Goal: Find specific page/section: Find specific page/section

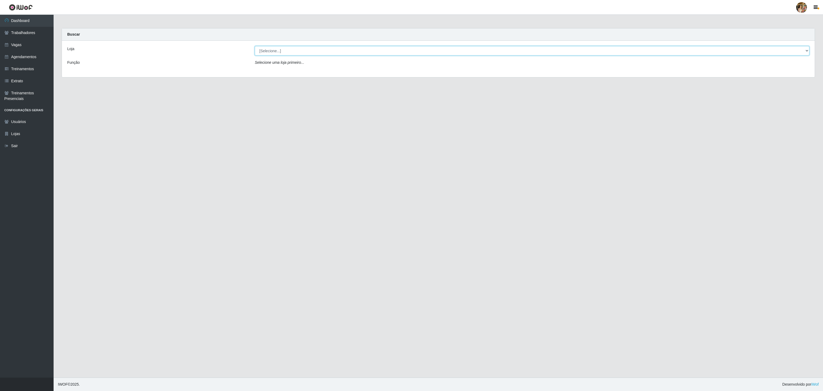
click at [290, 48] on select "[Selecione...] Atacado Vem - [GEOGRAPHIC_DATA] 30 Laranjeiras Velha Atacado Vem…" at bounding box center [532, 50] width 555 height 9
select select "495"
click at [255, 46] on select "[Selecione...] Atacado Vem - [GEOGRAPHIC_DATA] 30 Laranjeiras Velha Atacado Vem…" at bounding box center [532, 50] width 555 height 9
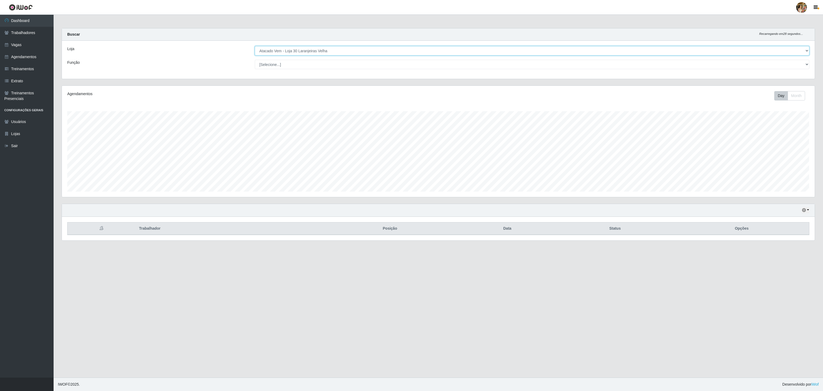
scroll to position [111, 752]
drag, startPoint x: 296, startPoint y: 50, endPoint x: 298, endPoint y: 55, distance: 5.3
click at [296, 50] on select "[Selecione...] Atacado Vem - [GEOGRAPHIC_DATA] 30 Laranjeiras Velha Atacado Vem…" at bounding box center [532, 50] width 555 height 9
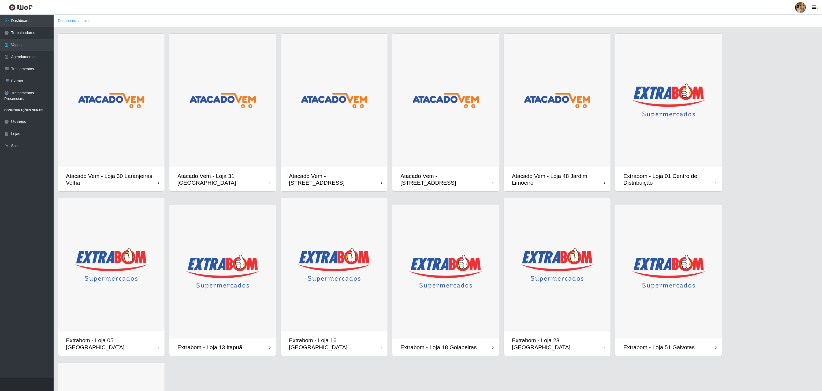
click at [139, 139] on img at bounding box center [111, 100] width 107 height 133
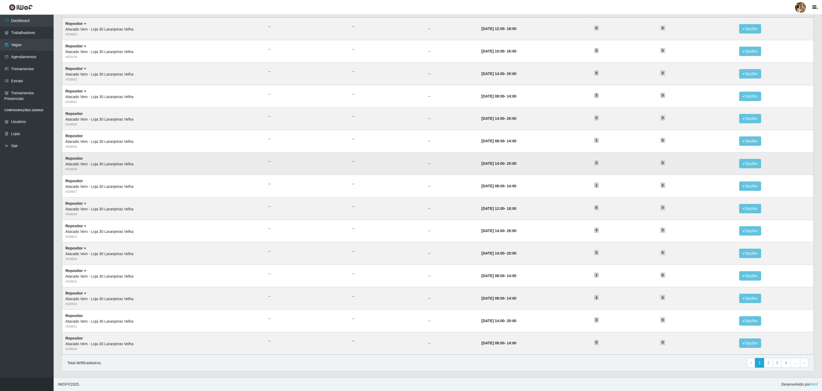
scroll to position [68, 0]
click at [770, 362] on link "2" at bounding box center [768, 363] width 9 height 10
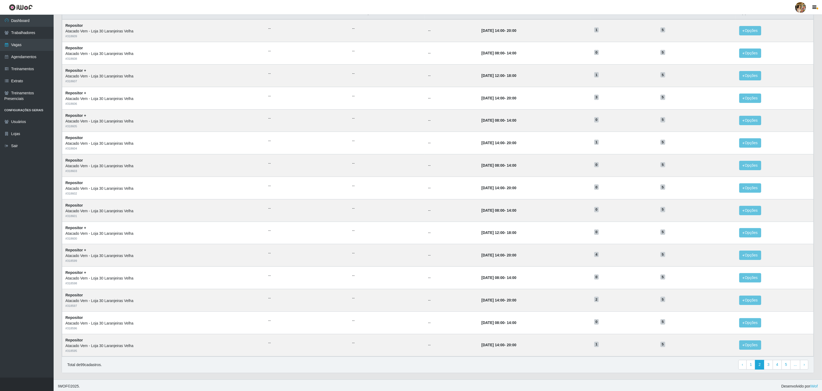
scroll to position [68, 0]
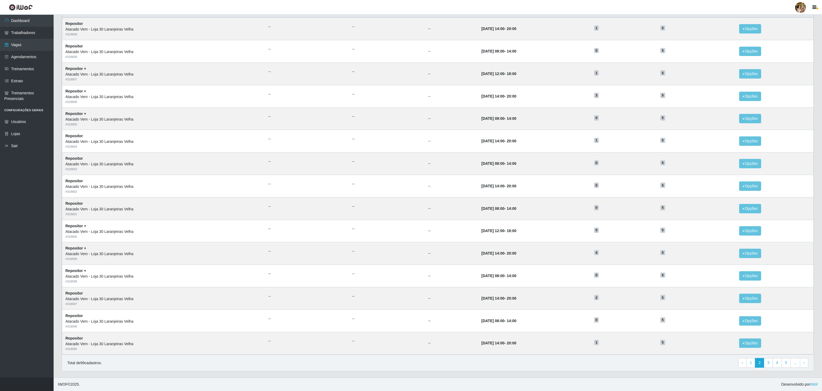
click at [577, 355] on div "Total de 99 cadastros. ‹ Previous 1 2 3 4 5 ... › Next" at bounding box center [438, 363] width 752 height 16
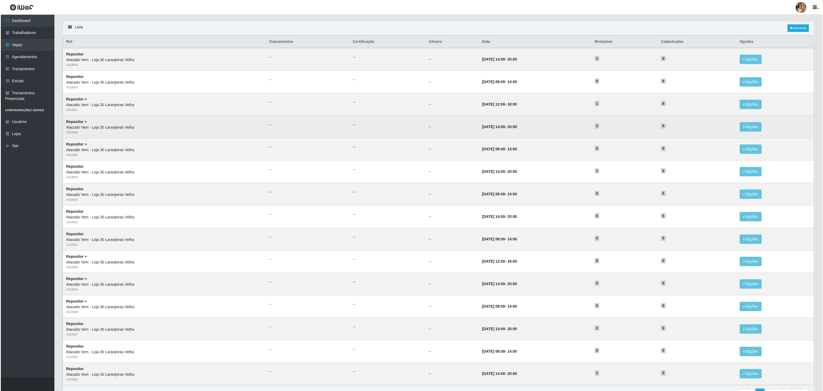
scroll to position [0, 0]
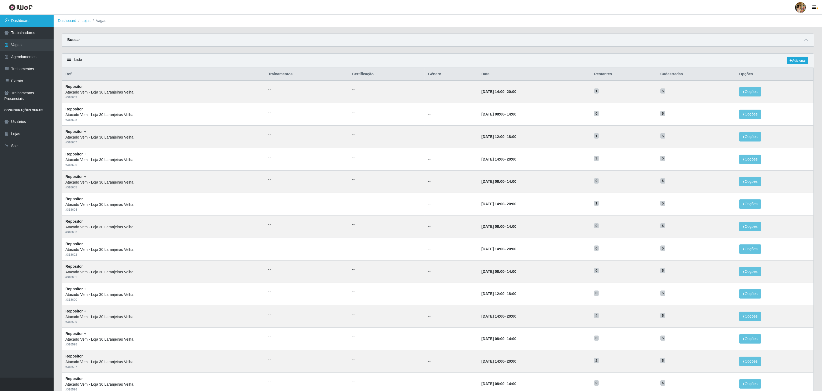
click at [27, 20] on link "Dashboard" at bounding box center [27, 21] width 54 height 12
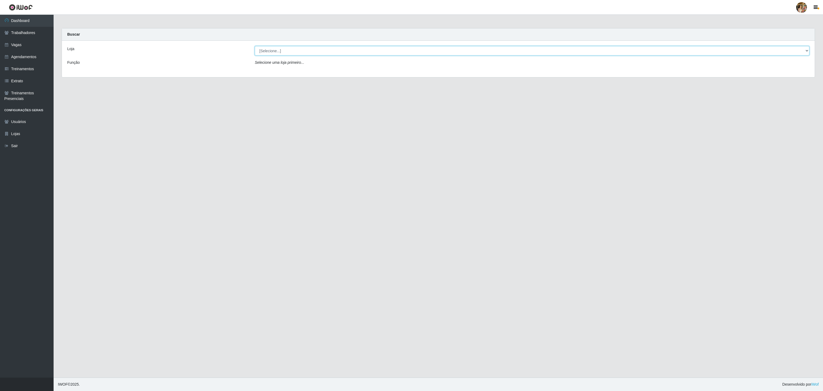
click at [260, 46] on select "[Selecione...] Atacado Vem - [GEOGRAPHIC_DATA] 30 Laranjeiras Velha Atacado Vem…" at bounding box center [532, 50] width 555 height 9
click at [255, 46] on select "[Selecione...] Atacado Vem - [GEOGRAPHIC_DATA] 30 Laranjeiras Velha Atacado Vem…" at bounding box center [532, 50] width 555 height 9
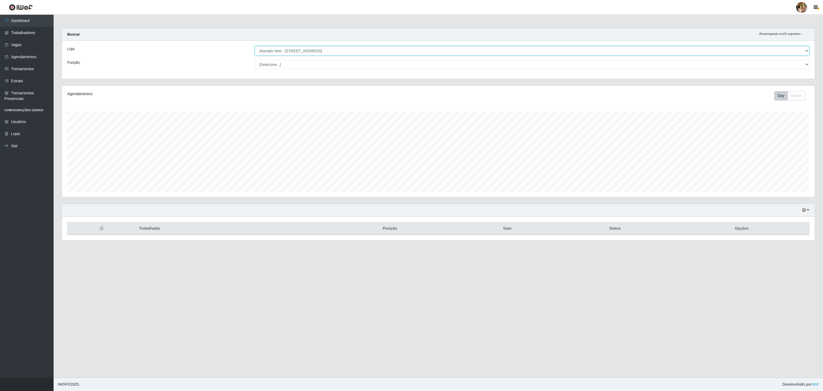
scroll to position [111, 752]
click at [336, 49] on select "[Selecione...] Atacado Vem - [GEOGRAPHIC_DATA] 30 Laranjeiras Velha Atacado Vem…" at bounding box center [532, 50] width 555 height 9
click at [255, 46] on select "[Selecione...] Atacado Vem - [GEOGRAPHIC_DATA] 30 Laranjeiras Velha Atacado Vem…" at bounding box center [532, 50] width 555 height 9
click at [300, 51] on select "[Selecione...] Atacado Vem - [GEOGRAPHIC_DATA] 30 Laranjeiras Velha Atacado Vem…" at bounding box center [532, 50] width 555 height 9
click at [255, 46] on select "[Selecione...] Atacado Vem - [GEOGRAPHIC_DATA] 30 Laranjeiras Velha Atacado Vem…" at bounding box center [532, 50] width 555 height 9
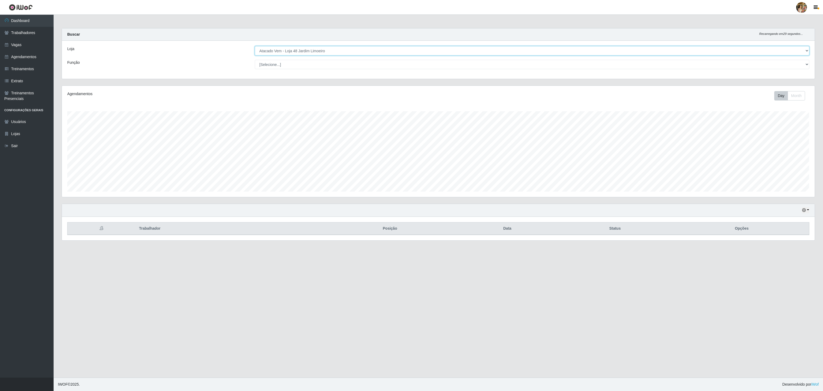
click at [303, 54] on select "[Selecione...] Atacado Vem - [GEOGRAPHIC_DATA] 30 Laranjeiras Velha Atacado Vem…" at bounding box center [532, 50] width 555 height 9
click at [255, 46] on select "[Selecione...] Atacado Vem - [GEOGRAPHIC_DATA] 30 Laranjeiras Velha Atacado Vem…" at bounding box center [532, 50] width 555 height 9
drag, startPoint x: 312, startPoint y: 50, endPoint x: 312, endPoint y: 54, distance: 4.6
click at [312, 50] on select "[Selecione...] Atacado Vem - [GEOGRAPHIC_DATA] 30 Laranjeiras Velha Atacado Vem…" at bounding box center [532, 50] width 555 height 9
click at [255, 46] on select "[Selecione...] Atacado Vem - [GEOGRAPHIC_DATA] 30 Laranjeiras Velha Atacado Vem…" at bounding box center [532, 50] width 555 height 9
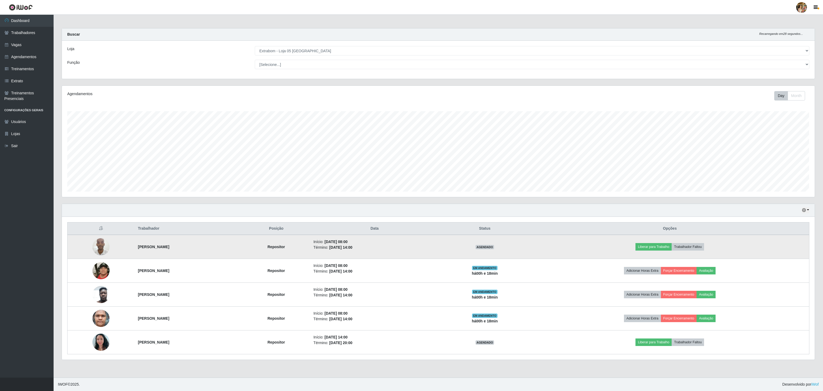
drag, startPoint x: 132, startPoint y: 250, endPoint x: 211, endPoint y: 243, distance: 79.6
click at [207, 247] on td "[PERSON_NAME]" at bounding box center [189, 247] width 108 height 24
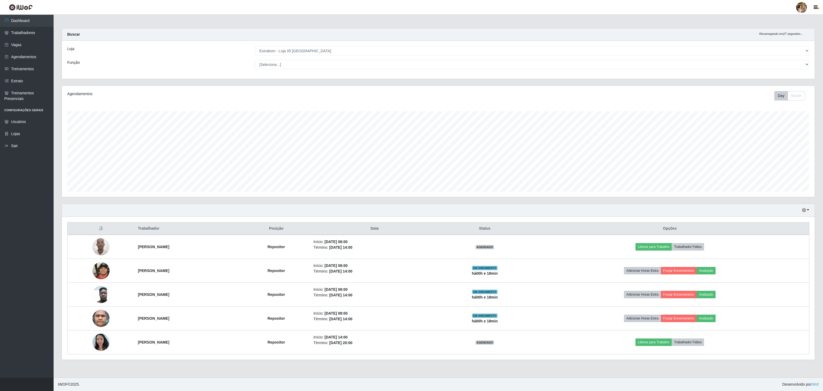
copy strong "[PERSON_NAME]"
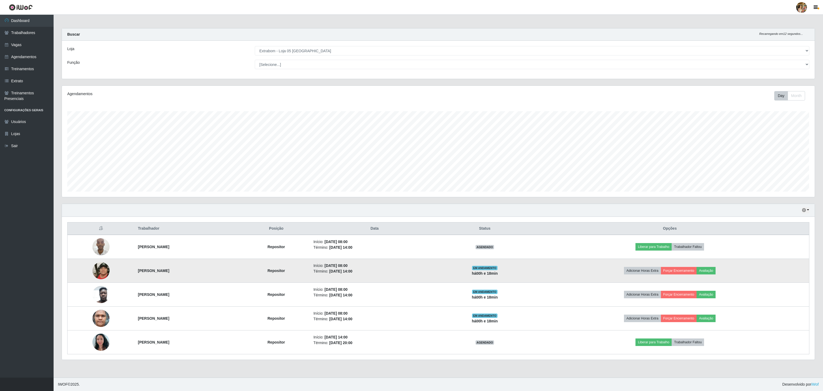
drag, startPoint x: 127, startPoint y: 271, endPoint x: 210, endPoint y: 272, distance: 83.1
click at [210, 272] on td "[PERSON_NAME]" at bounding box center [189, 271] width 108 height 24
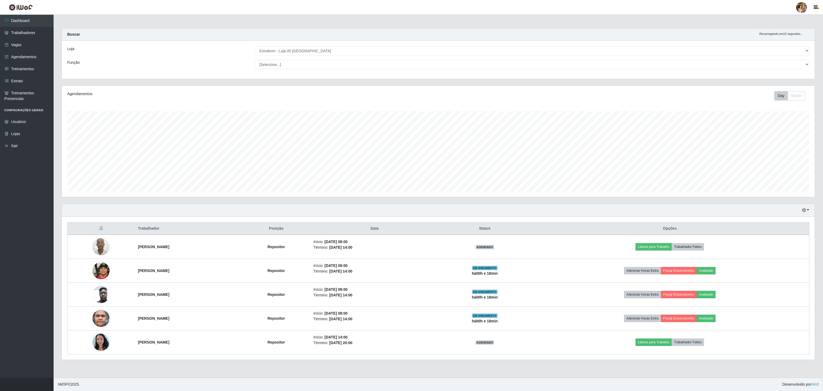
copy strong "[PERSON_NAME]"
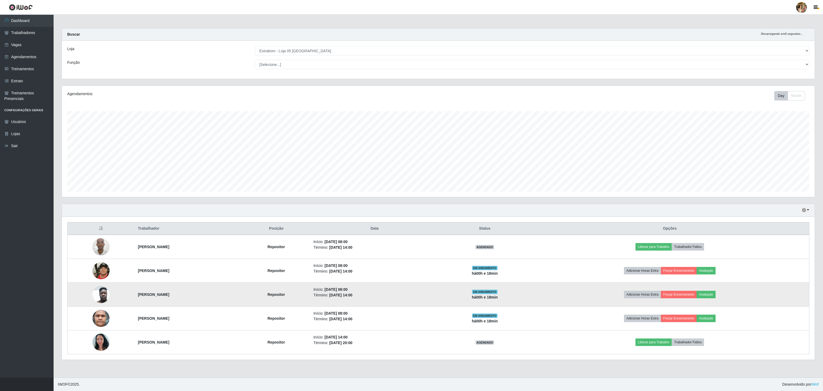
drag, startPoint x: 129, startPoint y: 296, endPoint x: 178, endPoint y: 295, distance: 49.3
click at [178, 295] on td "[PERSON_NAME]" at bounding box center [189, 295] width 108 height 24
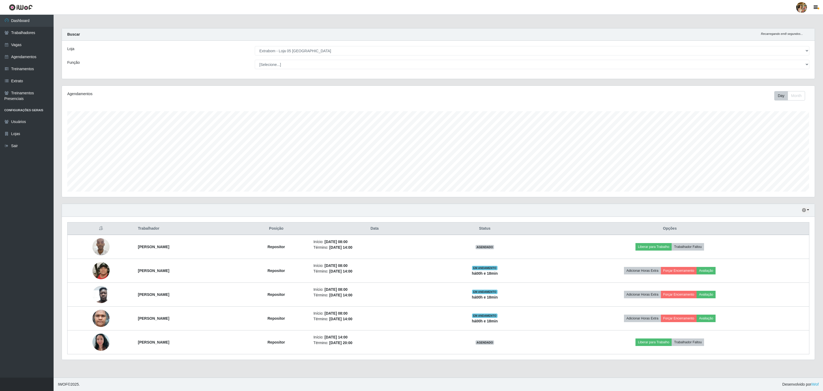
copy strong "[PERSON_NAME]"
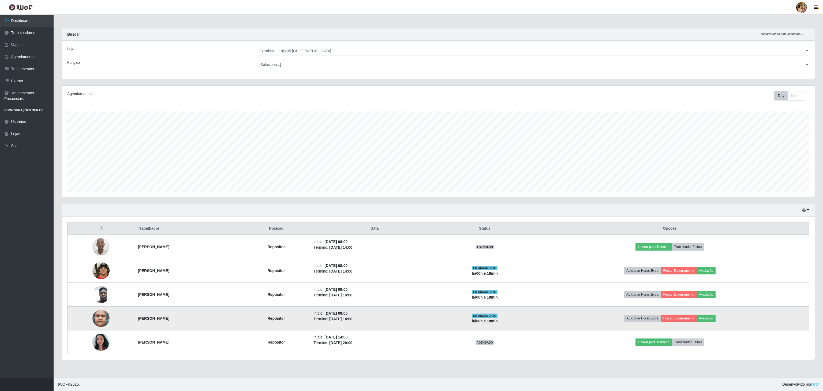
drag, startPoint x: 123, startPoint y: 319, endPoint x: 211, endPoint y: 317, distance: 87.9
click at [211, 317] on tr "[PERSON_NAME] Repositor Início: [DATE] 08:00 Término: [DATE] 14:00 EM ANDAMENTO…" at bounding box center [439, 319] width 742 height 24
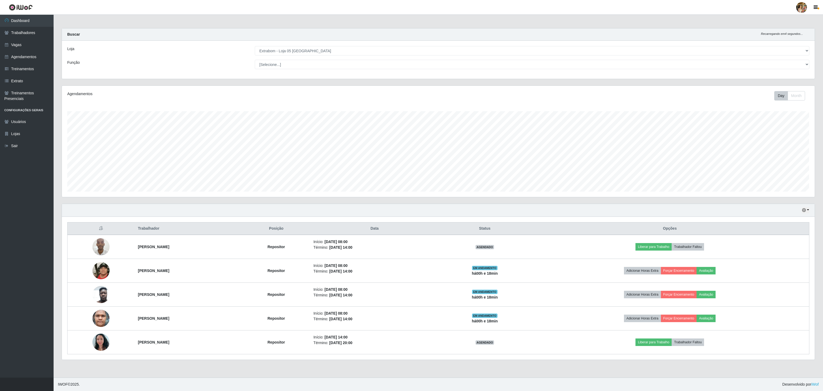
copy tr "[PERSON_NAME]"
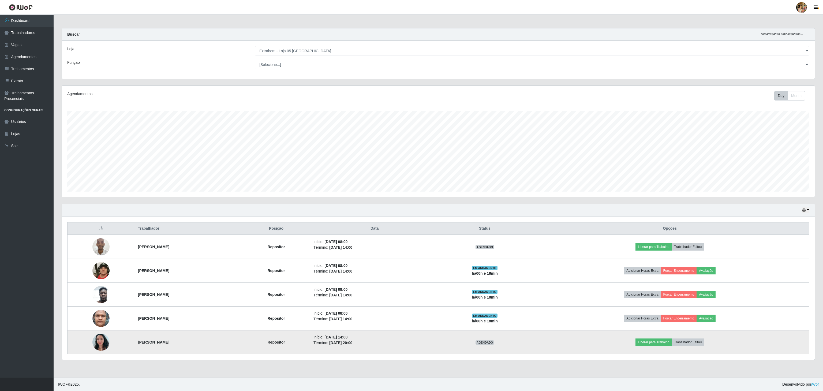
drag, startPoint x: 131, startPoint y: 347, endPoint x: 189, endPoint y: 346, distance: 57.6
click at [189, 346] on td "[PERSON_NAME]" at bounding box center [189, 342] width 108 height 24
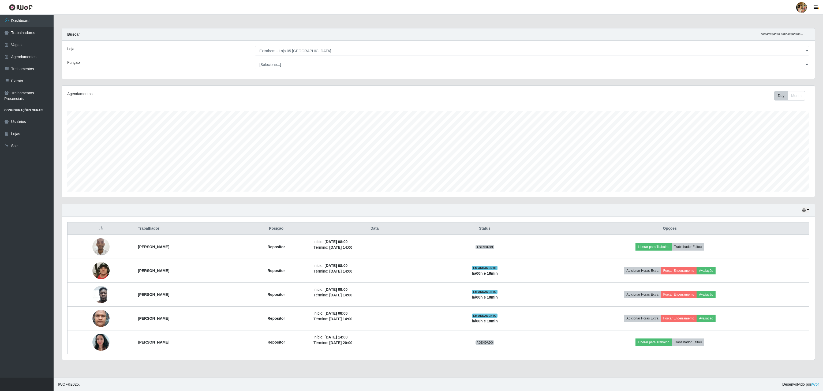
copy strong "[PERSON_NAME]"
click at [280, 52] on select "[Selecione...] Atacado Vem - [GEOGRAPHIC_DATA] 30 Laranjeiras Velha Atacado Vem…" at bounding box center [532, 50] width 555 height 9
click at [255, 46] on select "[Selecione...] Atacado Vem - [GEOGRAPHIC_DATA] 30 Laranjeiras Velha Atacado Vem…" at bounding box center [532, 50] width 555 height 9
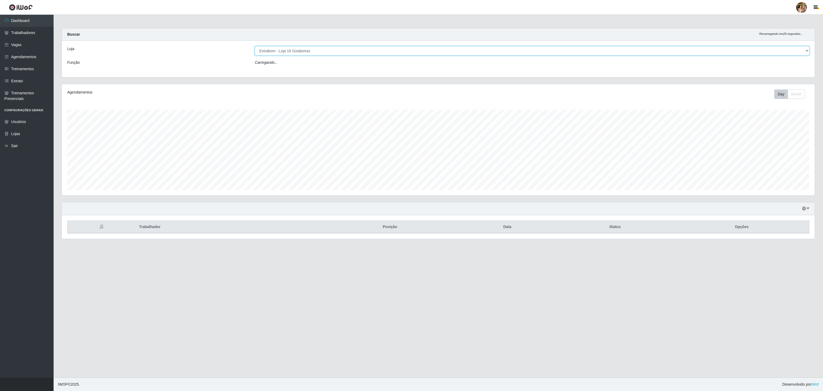
click at [335, 54] on select "[Selecione...] Atacado Vem - [GEOGRAPHIC_DATA] 30 Laranjeiras Velha Atacado Vem…" at bounding box center [532, 50] width 555 height 9
click at [255, 46] on select "[Selecione...] Atacado Vem - [GEOGRAPHIC_DATA] 30 Laranjeiras Velha Atacado Vem…" at bounding box center [532, 50] width 555 height 9
drag, startPoint x: 312, startPoint y: 49, endPoint x: 312, endPoint y: 52, distance: 3.8
click at [312, 49] on select "[Selecione...] Atacado Vem - [GEOGRAPHIC_DATA] 30 Laranjeiras Velha Atacado Vem…" at bounding box center [532, 50] width 555 height 9
select select "470"
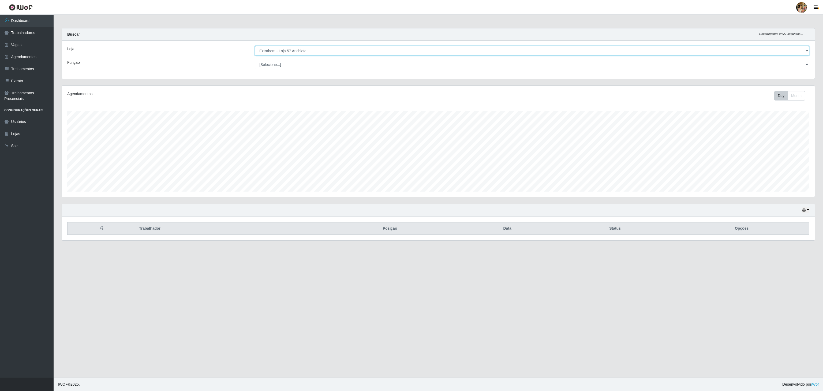
click at [255, 46] on select "[Selecione...] Atacado Vem - [GEOGRAPHIC_DATA] 30 Laranjeiras Velha Atacado Vem…" at bounding box center [532, 50] width 555 height 9
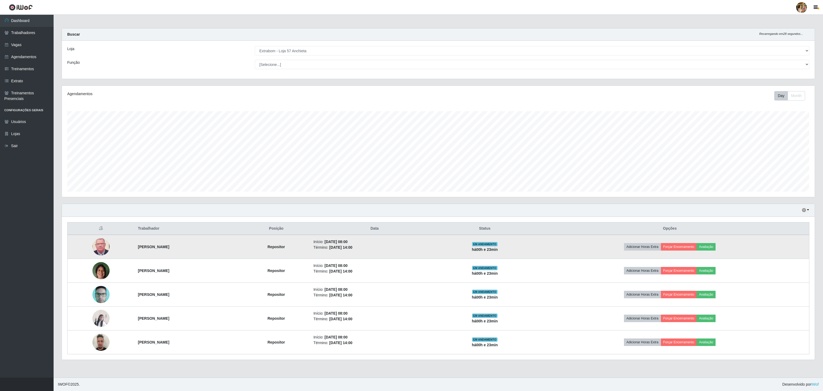
drag, startPoint x: 116, startPoint y: 251, endPoint x: 190, endPoint y: 250, distance: 74.2
click at [190, 250] on tr "[PERSON_NAME] Repositor Início: [DATE] 08:00 Término: [DATE] 14:00 EM ANDAMENTO…" at bounding box center [439, 247] width 742 height 24
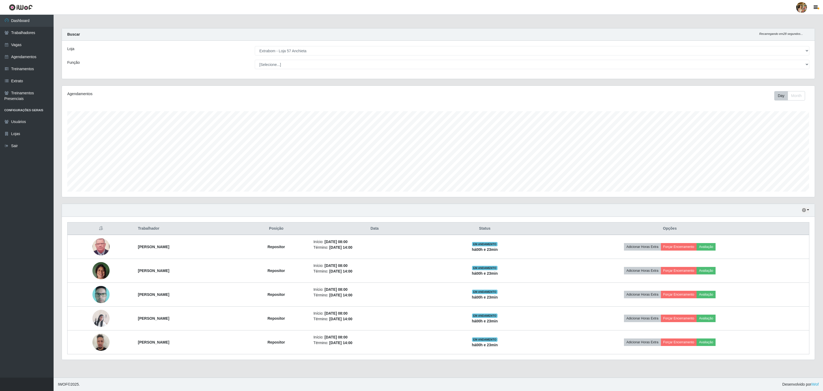
copy tr "[PERSON_NAME]"
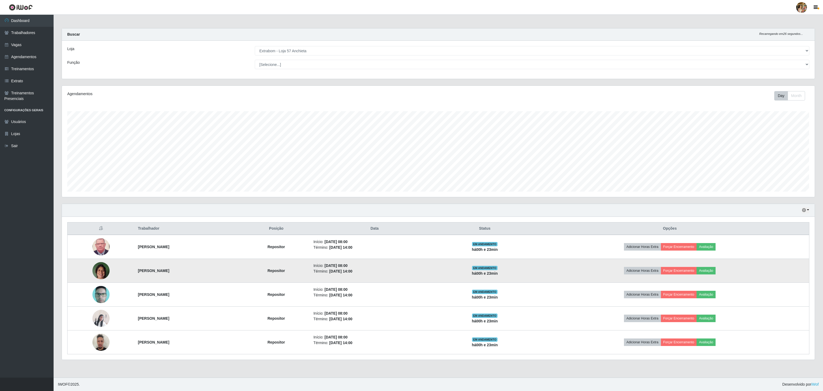
drag, startPoint x: 119, startPoint y: 277, endPoint x: 178, endPoint y: 270, distance: 59.6
click at [177, 270] on tr "[PERSON_NAME] Repositor Início: [DATE] 08:00 Término: [DATE] 14:00 EM ANDAMENTO…" at bounding box center [439, 271] width 742 height 24
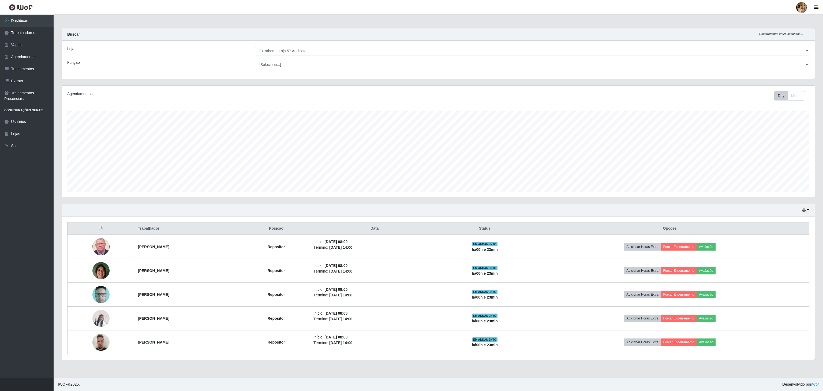
copy tr "[PERSON_NAME]"
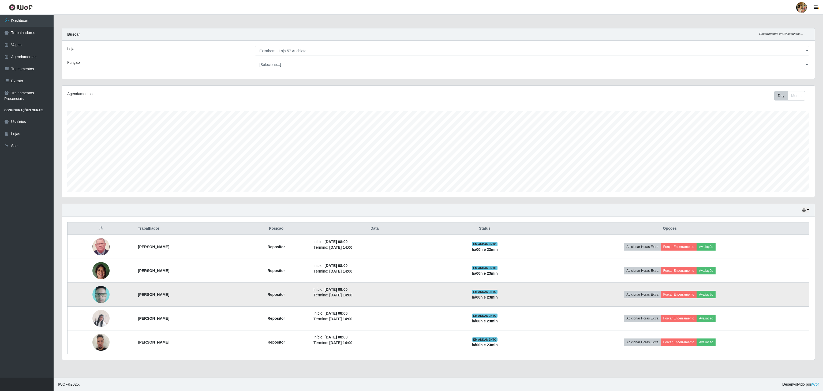
drag, startPoint x: 131, startPoint y: 295, endPoint x: 180, endPoint y: 301, distance: 49.2
click at [177, 301] on tr "[PERSON_NAME] Repositor Início: [DATE] 08:00 Término: [DATE] 14:00 EM ANDAMENTO…" at bounding box center [439, 295] width 742 height 24
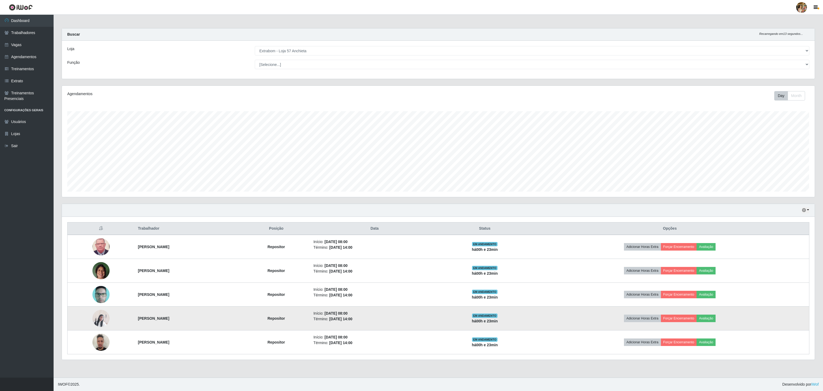
drag, startPoint x: 129, startPoint y: 321, endPoint x: 209, endPoint y: 317, distance: 79.4
click at [197, 324] on td "[PERSON_NAME]" at bounding box center [189, 319] width 108 height 24
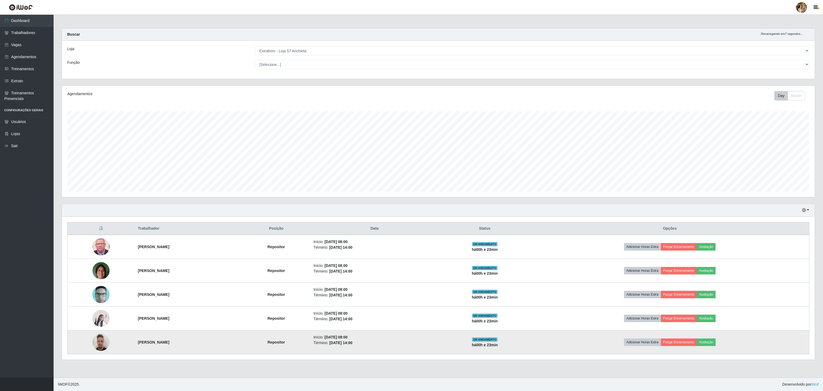
drag, startPoint x: 122, startPoint y: 346, endPoint x: 207, endPoint y: 348, distance: 85.2
click at [207, 348] on tr "[PERSON_NAME] Repositor Início: [DATE] 08:00 Término: [DATE] 14:00 EM ANDAMENTO…" at bounding box center [439, 342] width 742 height 24
